Goal: Task Accomplishment & Management: Manage account settings

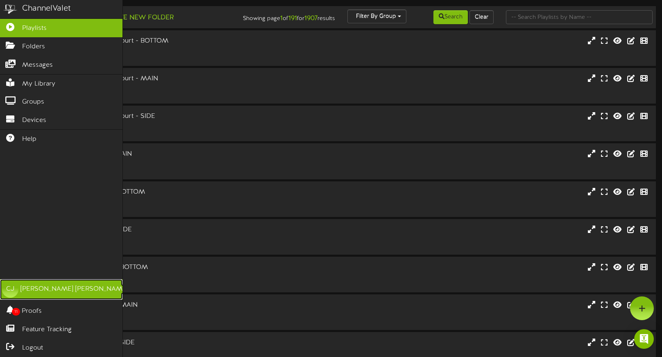
click at [15, 287] on div "CJ" at bounding box center [10, 289] width 16 height 16
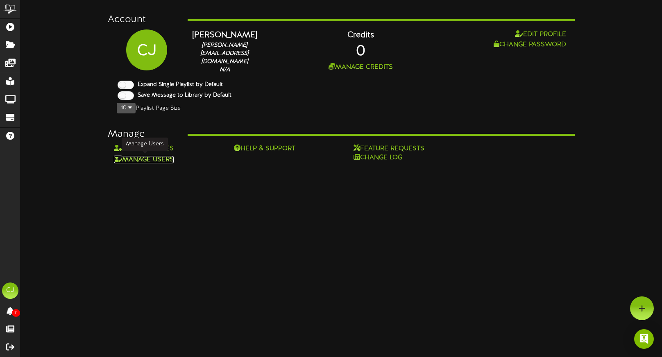
click at [164, 157] on link "Manage Users" at bounding box center [144, 159] width 60 height 7
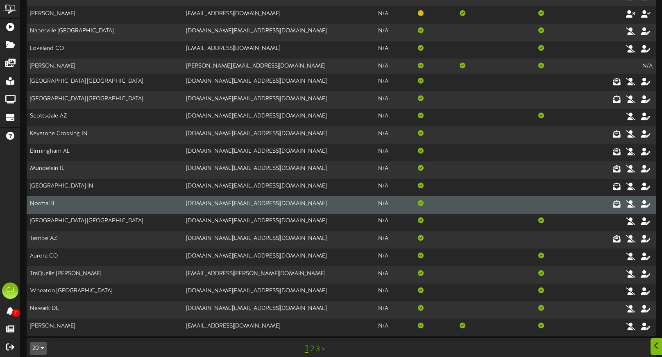
scroll to position [68, 0]
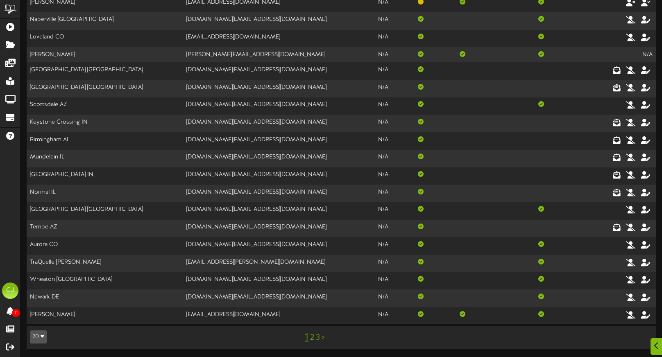
click at [312, 338] on link "2" at bounding box center [312, 337] width 4 height 9
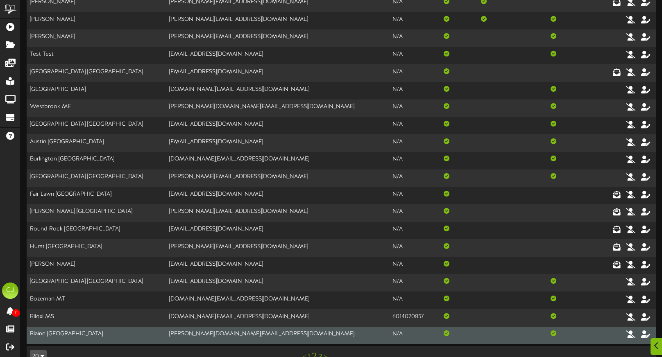
scroll to position [70, 0]
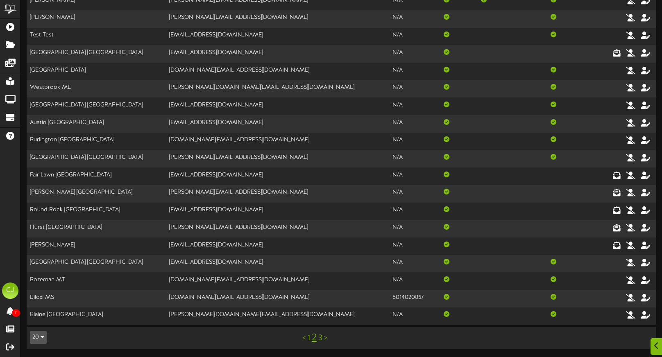
click at [321, 338] on link "3" at bounding box center [320, 338] width 4 height 9
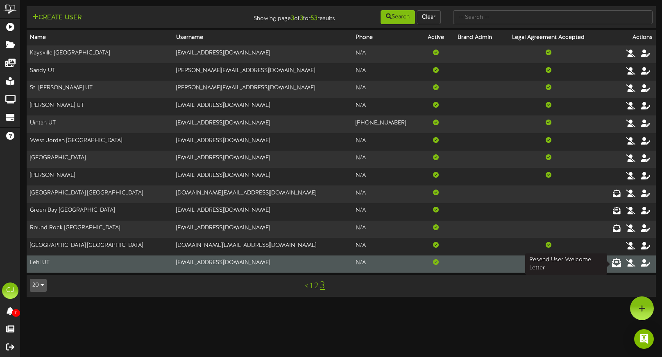
click at [616, 264] on icon at bounding box center [616, 262] width 9 height 9
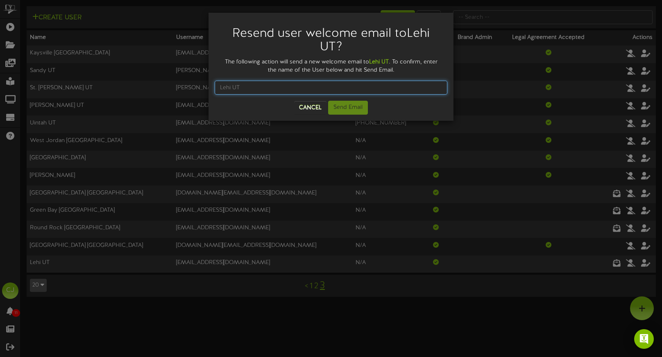
click at [248, 85] on input "text" at bounding box center [331, 88] width 233 height 14
type input "Lehi UT"
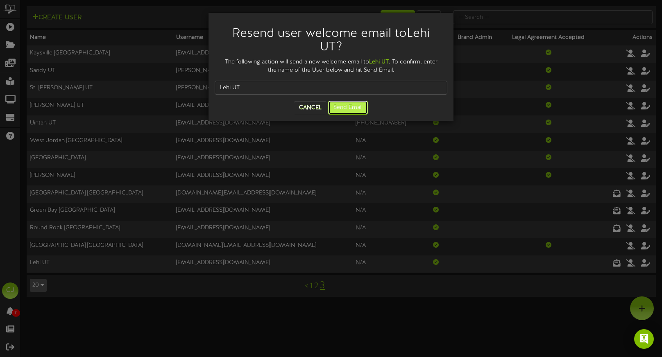
click at [340, 111] on button "Send Email" at bounding box center [348, 108] width 40 height 14
